Goal: Task Accomplishment & Management: Complete application form

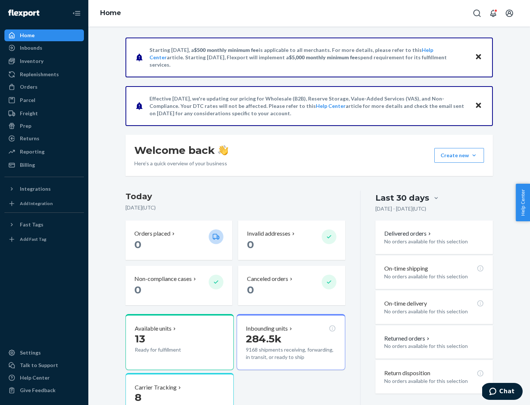
click at [474, 155] on button "Create new Create new inbound Create new order Create new product" at bounding box center [460, 155] width 50 height 15
click at [44, 48] on div "Inbounds" at bounding box center [44, 48] width 78 height 10
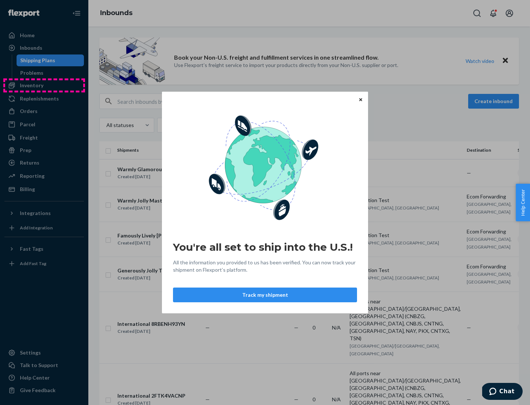
click at [44, 85] on div "You're all set to ship into the U.S.! All the information you provided to us ha…" at bounding box center [265, 202] width 530 height 405
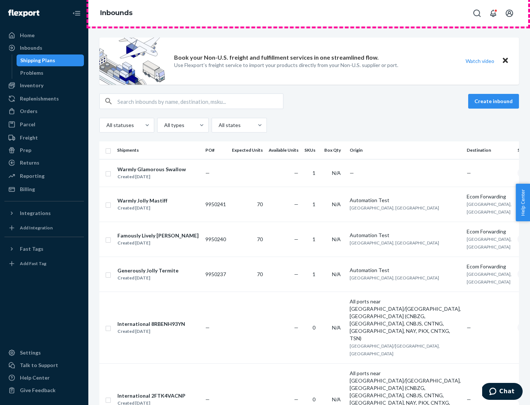
click at [309, 13] on div "Inbounds" at bounding box center [309, 13] width 442 height 27
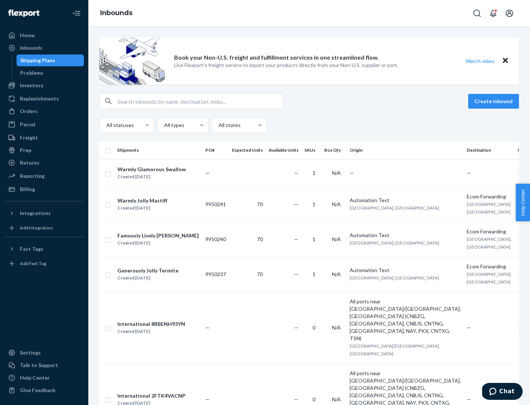
click at [309, 13] on div "Inbounds" at bounding box center [309, 13] width 442 height 27
click at [309, 125] on div "All statuses All types All states" at bounding box center [309, 125] width 420 height 15
click at [36, 60] on div "Shipping Plans" at bounding box center [37, 60] width 35 height 7
click at [495, 101] on button "Create inbound" at bounding box center [493, 101] width 51 height 15
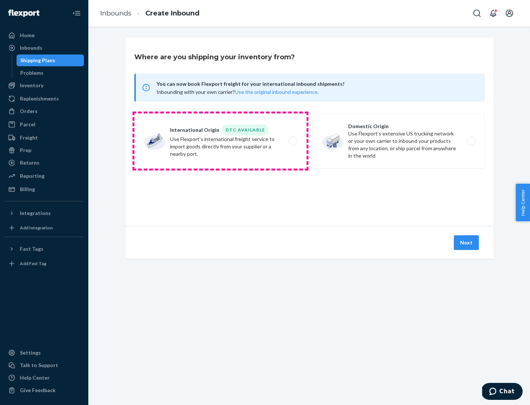
click at [221, 141] on label "International Origin DTC Available Use Flexport's international freight service…" at bounding box center [220, 140] width 172 height 55
click at [293, 141] on input "International Origin DTC Available Use Flexport's international freight service…" at bounding box center [295, 141] width 5 height 5
radio input "true"
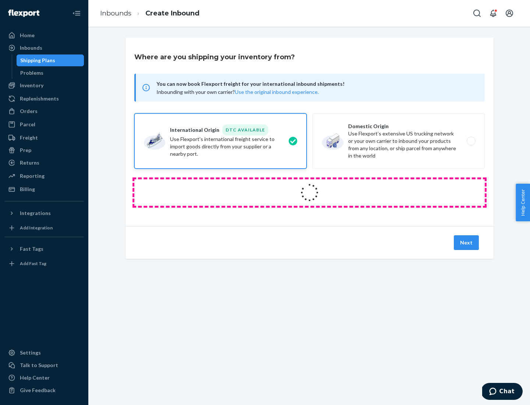
click at [310, 193] on icon at bounding box center [309, 192] width 21 height 21
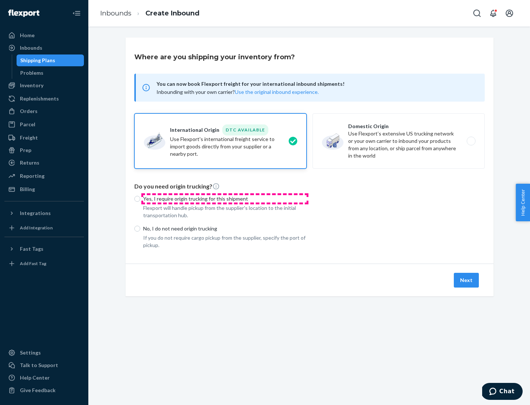
click at [225, 198] on p "Yes, I require origin trucking for this shipment" at bounding box center [225, 198] width 164 height 7
click at [140, 198] on input "Yes, I require origin trucking for this shipment" at bounding box center [137, 199] width 6 height 6
radio input "true"
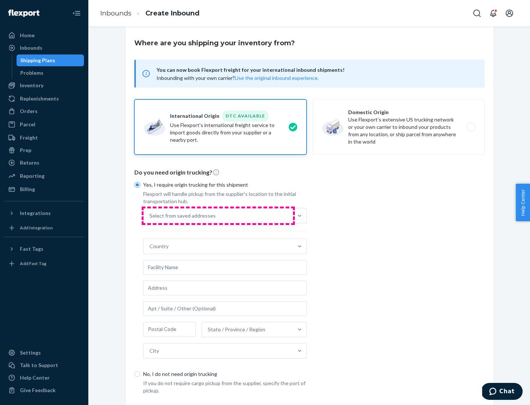
click at [218, 215] on div "Select from saved addresses" at bounding box center [219, 215] width 150 height 15
click at [150, 215] on input "Select from saved addresses" at bounding box center [150, 215] width 1 height 7
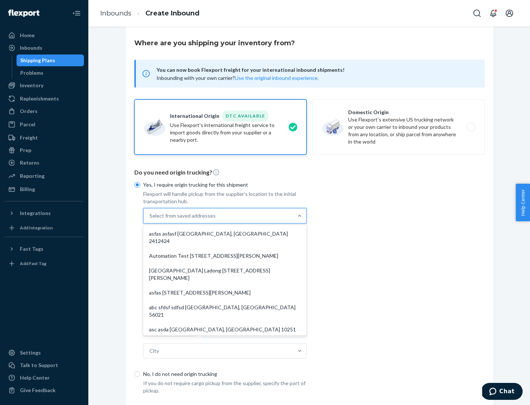
scroll to position [32, 0]
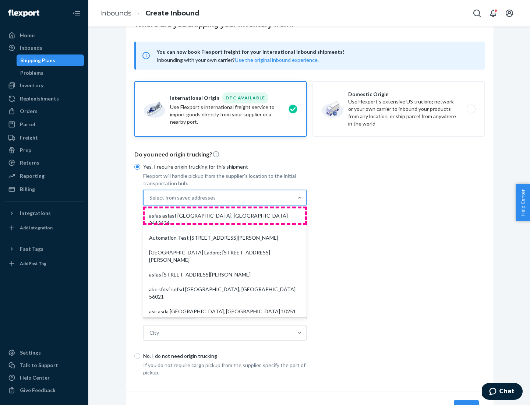
click at [225, 215] on div "asfas asfasf [GEOGRAPHIC_DATA], [GEOGRAPHIC_DATA] 2412424" at bounding box center [225, 219] width 161 height 22
click at [150, 201] on input "option asfas asfasf [GEOGRAPHIC_DATA], [GEOGRAPHIC_DATA] 2412424 focused, 1 of …" at bounding box center [150, 197] width 1 height 7
type input "asfas"
type input "asfasf"
type input "2412424"
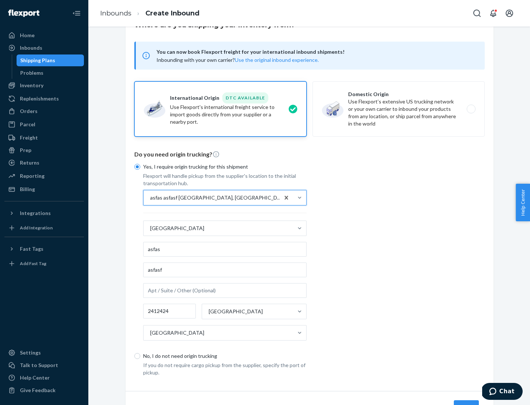
scroll to position [68, 0]
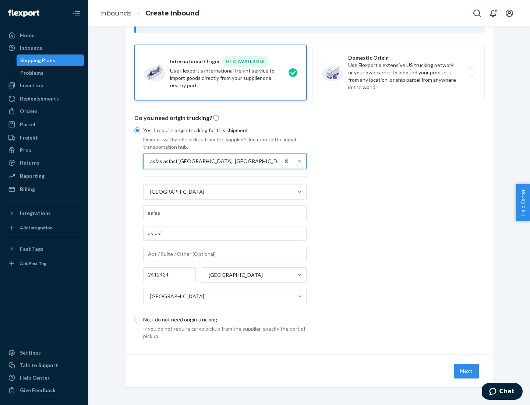
click at [467, 371] on button "Next" at bounding box center [466, 371] width 25 height 15
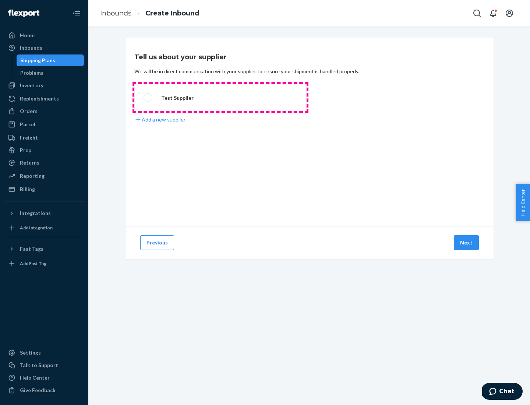
click at [221, 98] on label "Test Supplier" at bounding box center [220, 97] width 172 height 27
click at [148, 98] on input "Test Supplier" at bounding box center [146, 97] width 5 height 5
radio input "true"
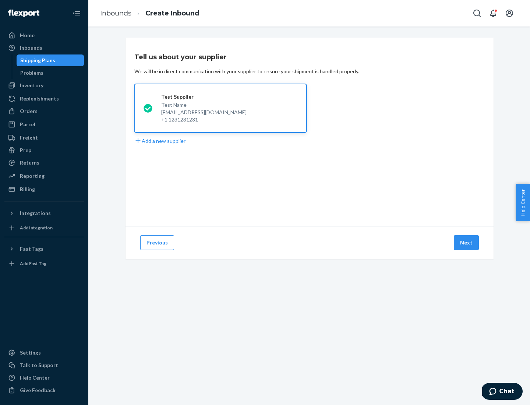
click at [467, 243] on button "Next" at bounding box center [466, 242] width 25 height 15
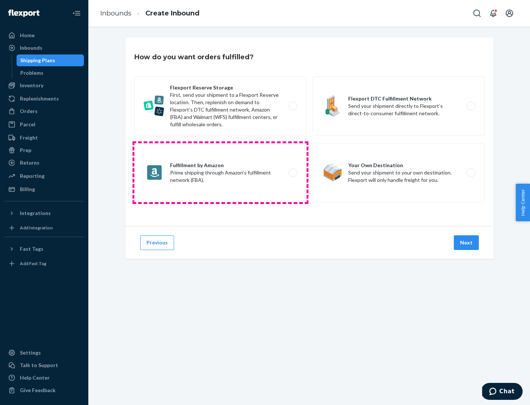
click at [221, 173] on label "Fulfillment by Amazon Prime shipping through Amazon’s fulfillment network (FBA)." at bounding box center [220, 172] width 172 height 59
click at [293, 173] on input "Fulfillment by Amazon Prime shipping through Amazon’s fulfillment network (FBA)." at bounding box center [295, 173] width 5 height 5
radio input "true"
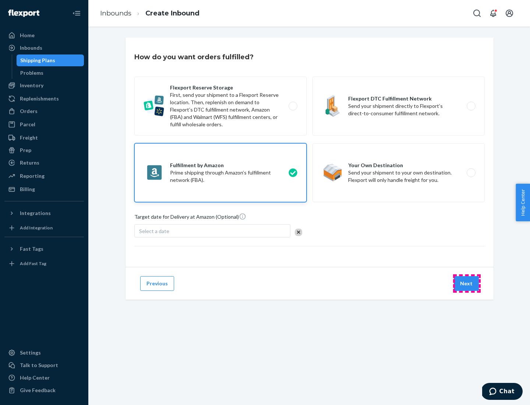
click at [467, 284] on button "Next" at bounding box center [466, 283] width 25 height 15
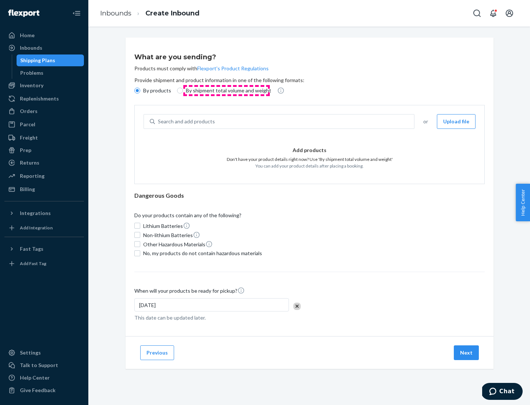
click at [226, 91] on p "By shipment total volume and weight" at bounding box center [228, 90] width 85 height 7
click at [183, 91] on input "By shipment total volume and weight" at bounding box center [180, 91] width 6 height 6
radio input "true"
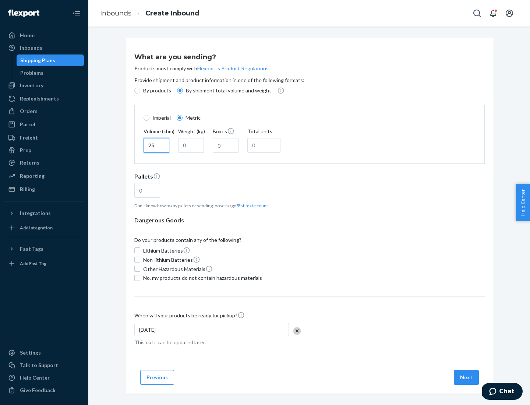
type input "25"
type input "100"
type input "50"
type input "500"
click at [252, 205] on button "Estimate count" at bounding box center [253, 206] width 30 height 6
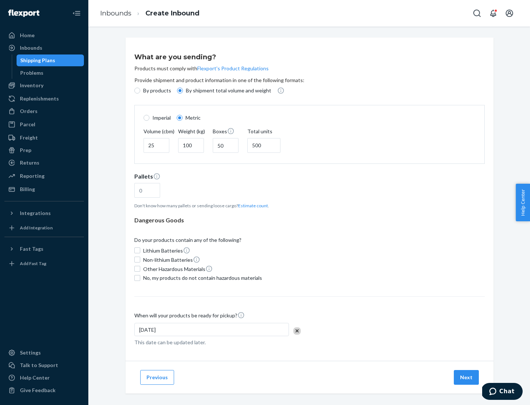
type input "16"
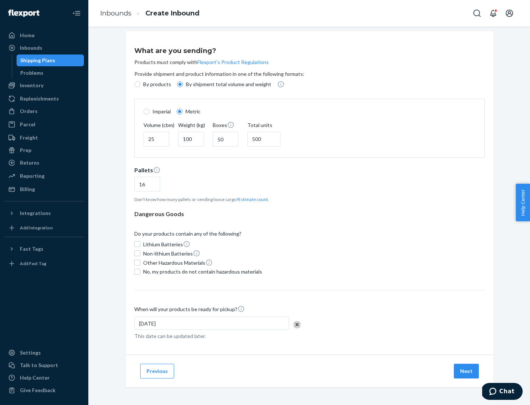
click at [201, 271] on span "No, my products do not contain hazardous materials" at bounding box center [202, 271] width 119 height 7
click at [140, 271] on input "No, my products do not contain hazardous materials" at bounding box center [137, 272] width 6 height 6
checkbox input "true"
click at [467, 371] on button "Next" at bounding box center [466, 371] width 25 height 15
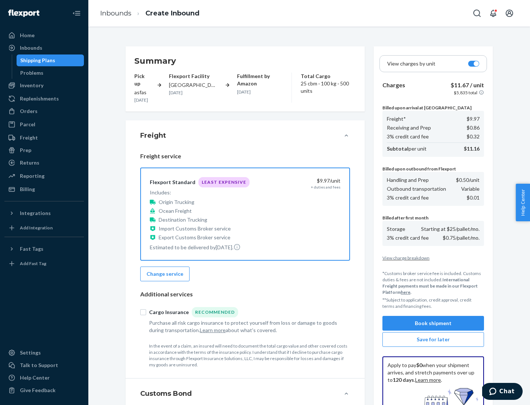
scroll to position [108, 0]
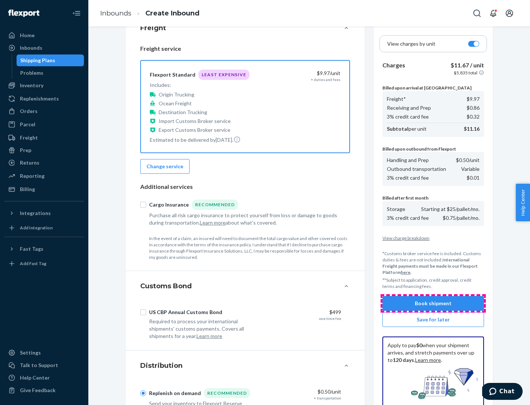
click at [433, 303] on button "Book shipment" at bounding box center [434, 303] width 102 height 15
